Goal: Task Accomplishment & Management: Use online tool/utility

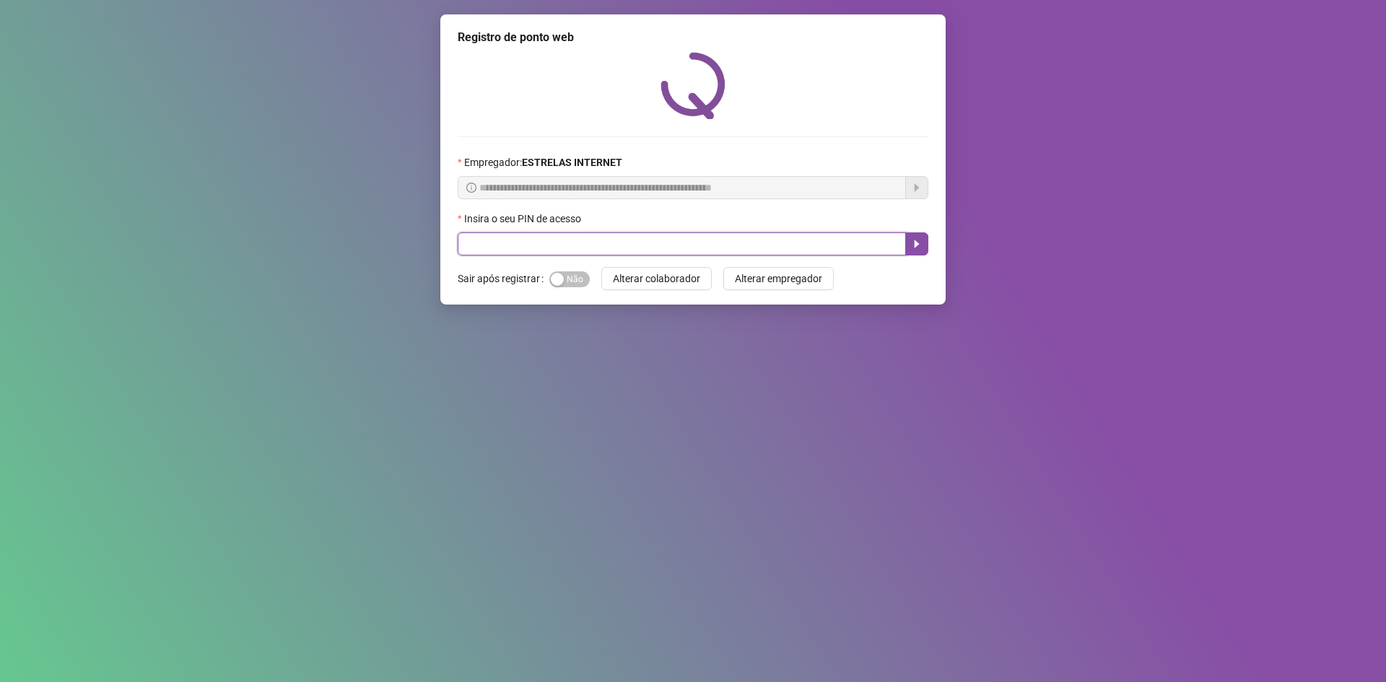
click at [643, 240] on input "text" at bounding box center [682, 243] width 448 height 23
type input "*****"
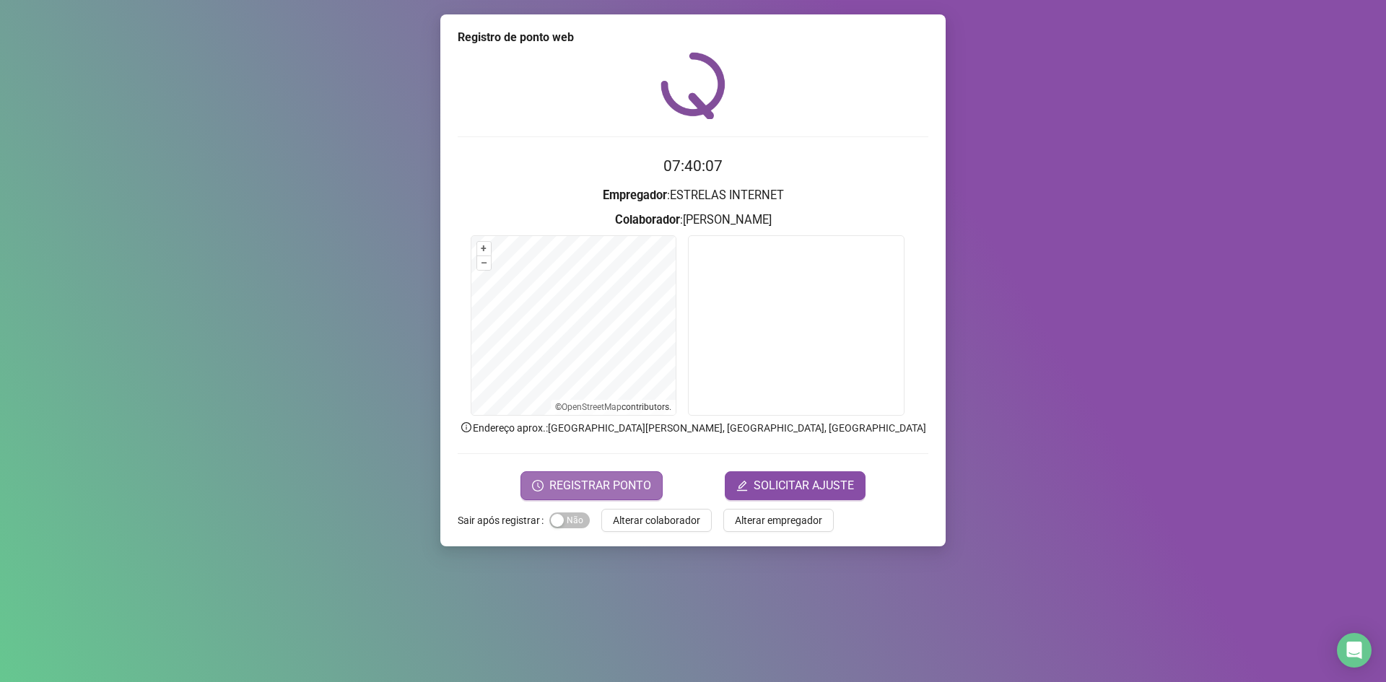
click at [600, 491] on span "REGISTRAR PONTO" at bounding box center [600, 485] width 102 height 17
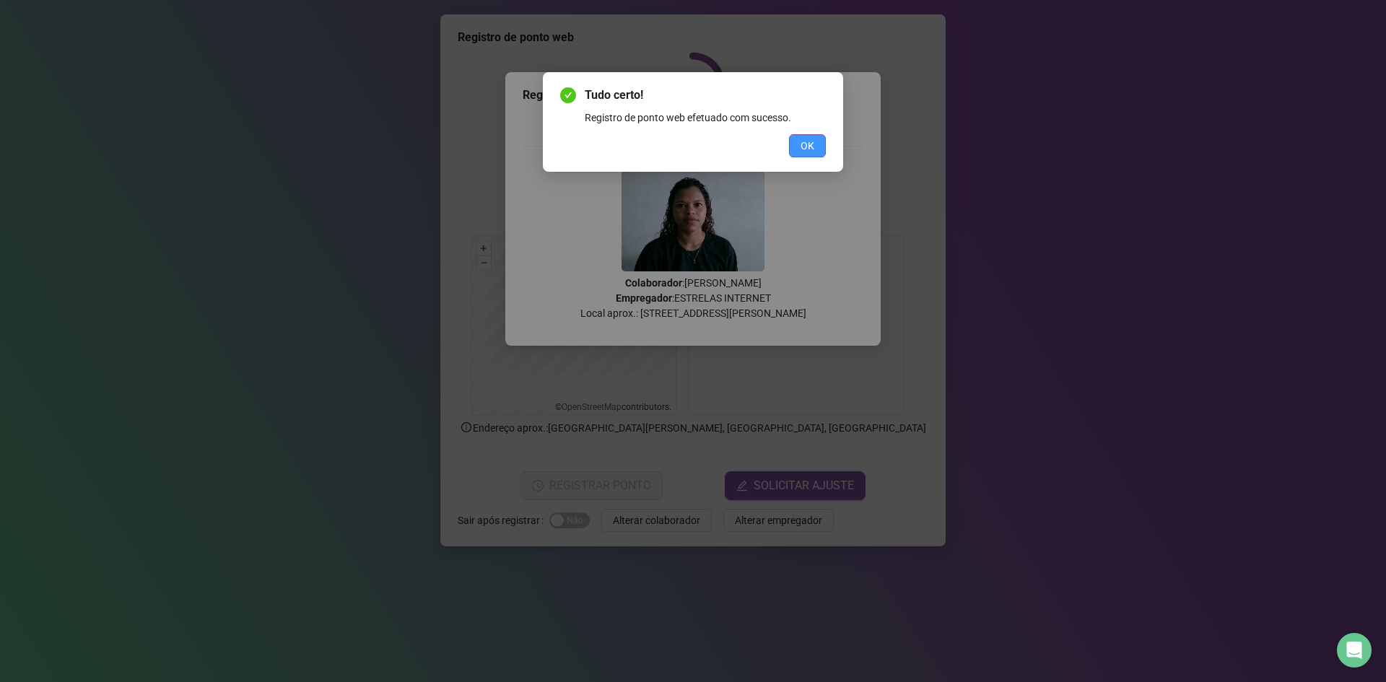
click at [796, 151] on button "OK" at bounding box center [807, 145] width 37 height 23
